Goal: Transaction & Acquisition: Purchase product/service

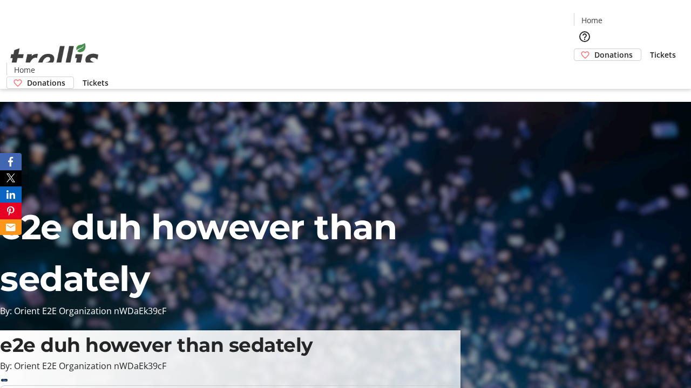
click at [594, 49] on span "Donations" at bounding box center [613, 54] width 38 height 11
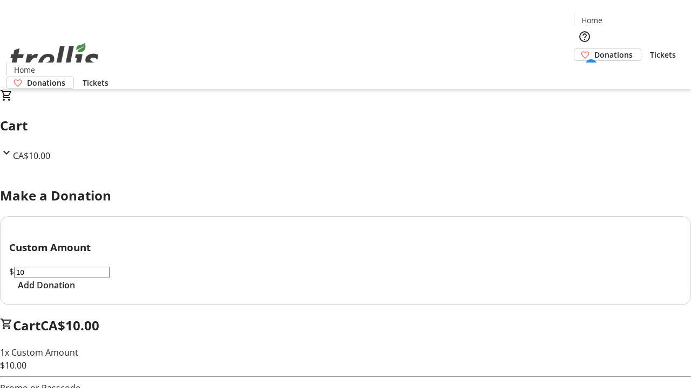
select select "CA"
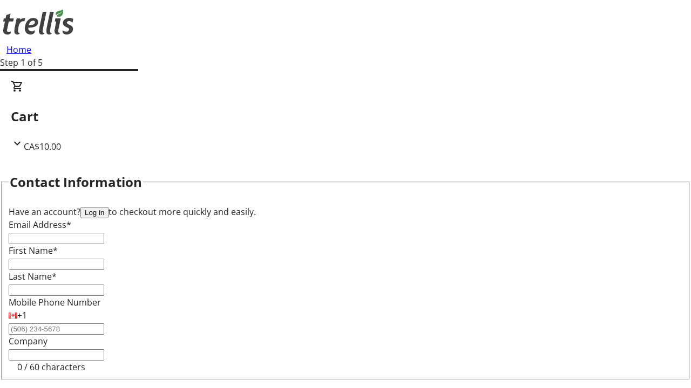
click at [108, 207] on button "Log in" at bounding box center [94, 212] width 28 height 11
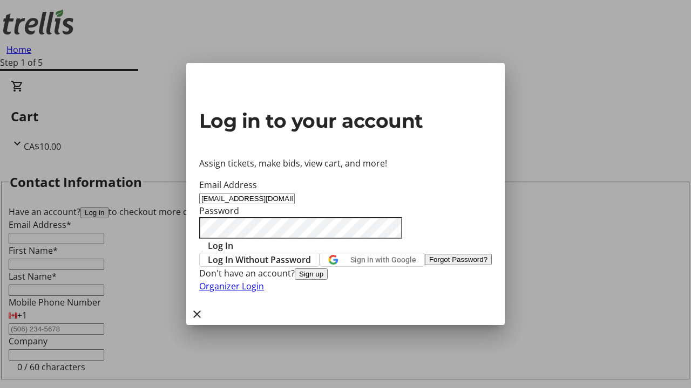
type input "[EMAIL_ADDRESS][DOMAIN_NAME]"
click at [233, 240] on span "Log In" at bounding box center [220, 246] width 25 height 13
